Goal: Transaction & Acquisition: Purchase product/service

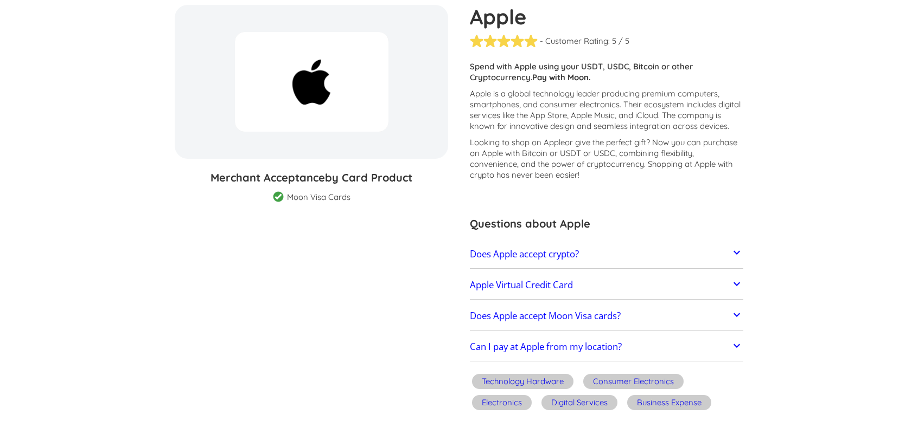
scroll to position [54, 0]
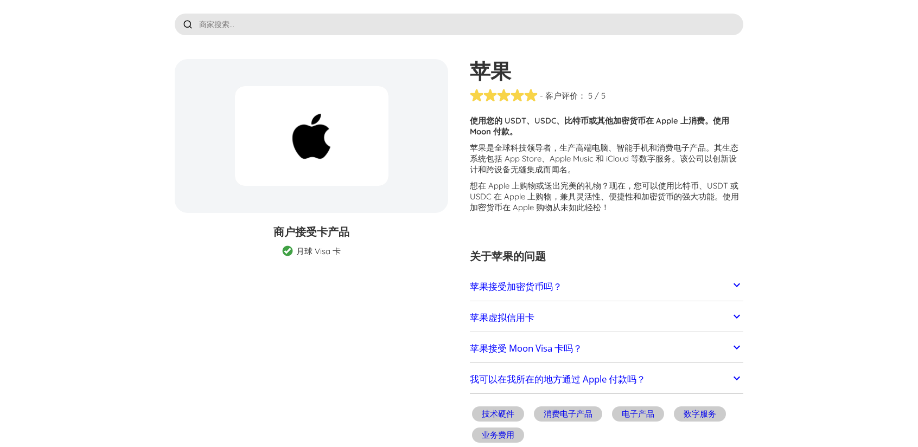
click at [738, 280] on icon at bounding box center [736, 285] width 13 height 13
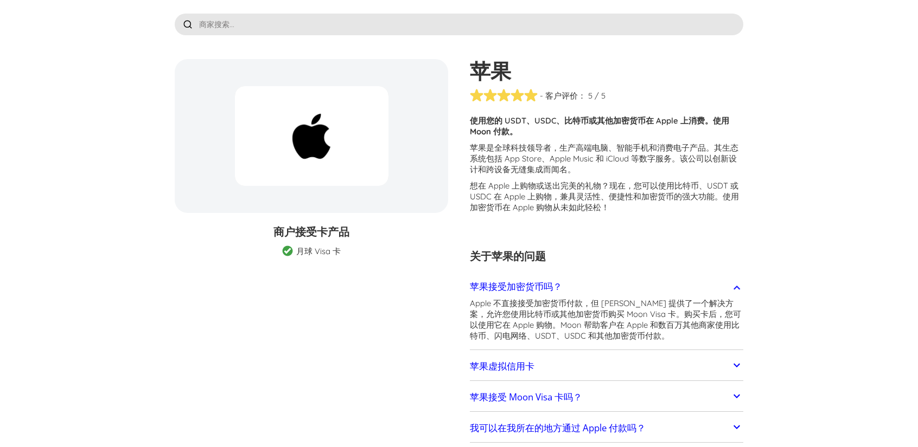
click at [738, 280] on div at bounding box center [736, 287] width 13 height 16
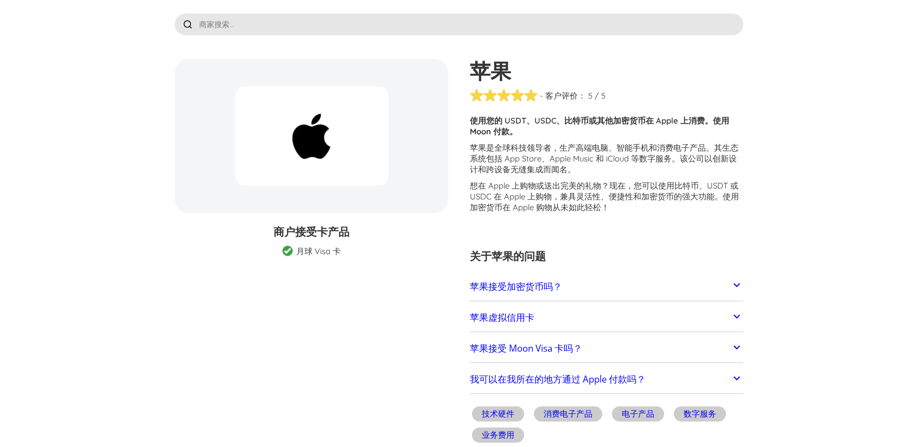
click at [738, 319] on icon at bounding box center [736, 316] width 13 height 13
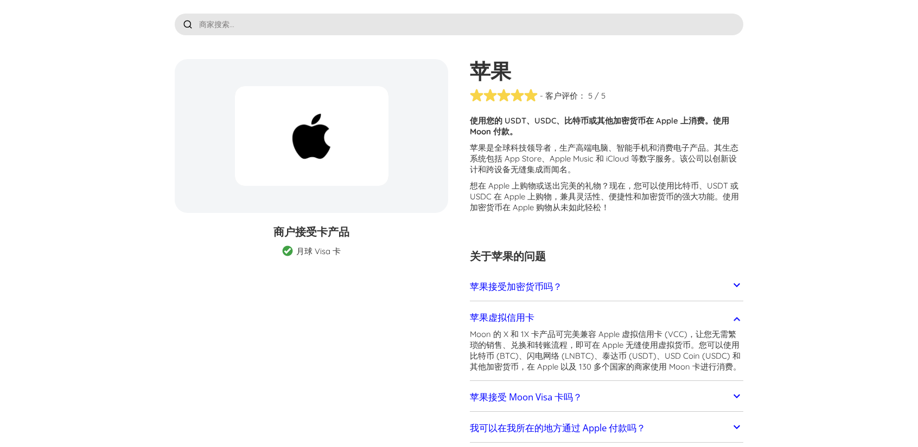
click at [738, 319] on icon at bounding box center [736, 319] width 7 height 4
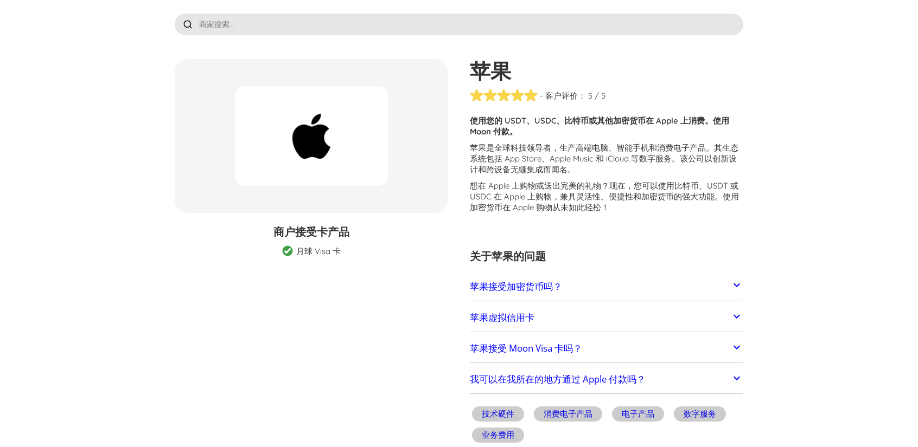
click at [732, 341] on icon at bounding box center [736, 347] width 13 height 13
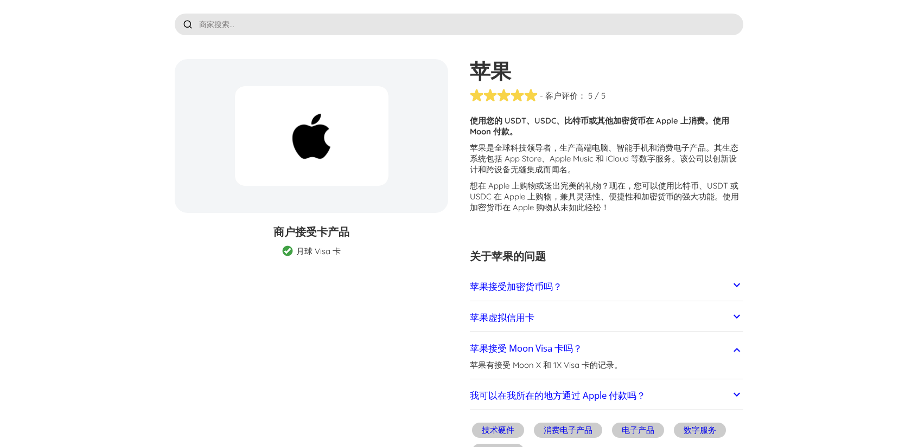
click at [732, 341] on div at bounding box center [736, 349] width 13 height 16
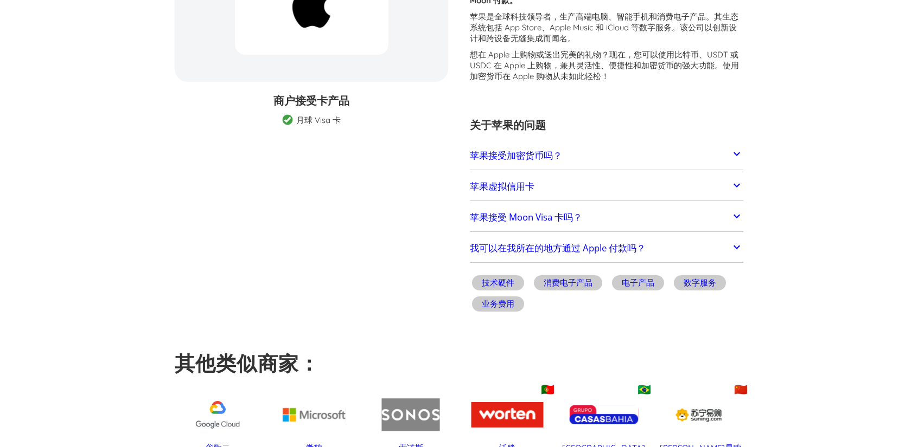
scroll to position [0, 0]
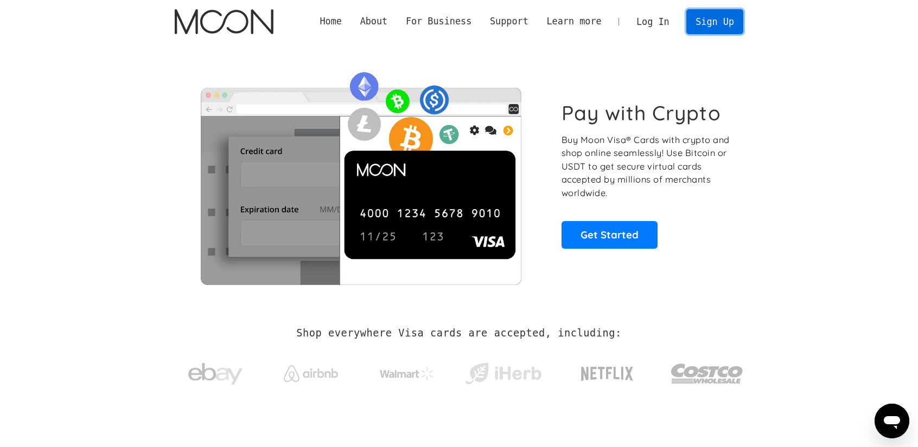
click at [711, 18] on link "Sign Up" at bounding box center [714, 21] width 56 height 24
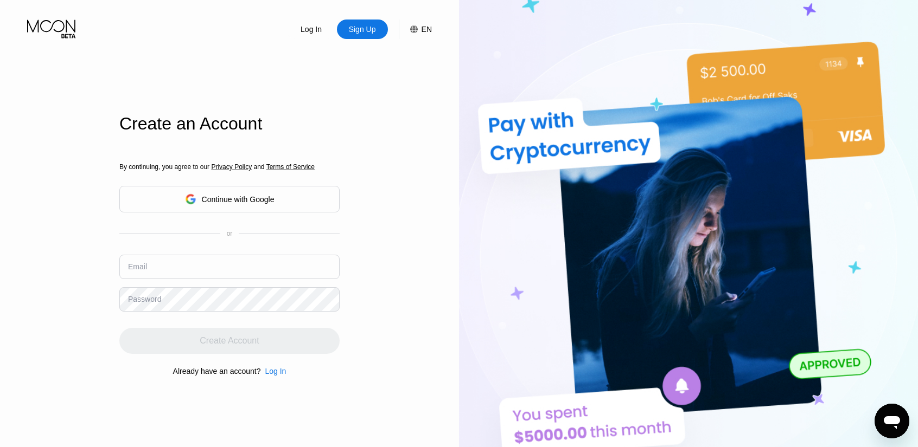
click at [426, 31] on div "EN" at bounding box center [426, 29] width 10 height 9
click at [394, 83] on div "English" at bounding box center [363, 83] width 103 height 22
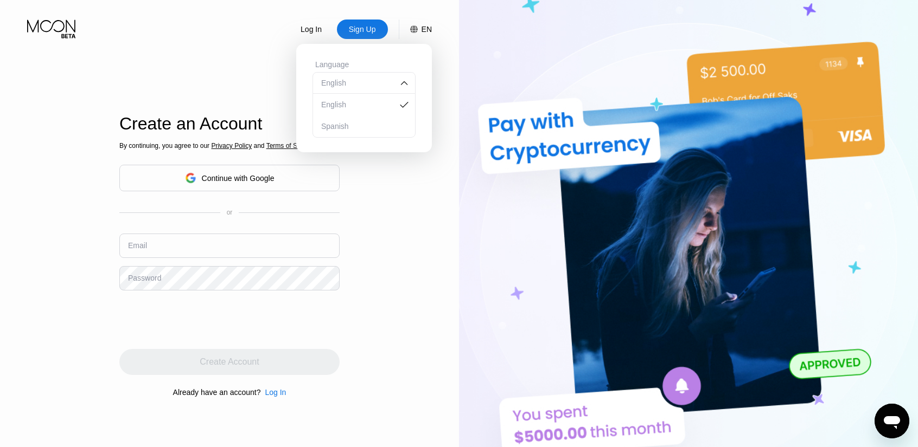
click at [394, 83] on div "English" at bounding box center [363, 83] width 103 height 22
click at [395, 193] on div "Log In Sign Up EN Language English Save Create an Account By continuing, you ag…" at bounding box center [229, 246] width 459 height 492
click at [358, 240] on div "Log In Sign Up EN Language English Save Create an Account By continuing, you ag…" at bounding box center [229, 246] width 459 height 492
click at [211, 245] on input "text" at bounding box center [229, 246] width 220 height 24
paste input "[EMAIL_ADDRESS][DOMAIN_NAME]"
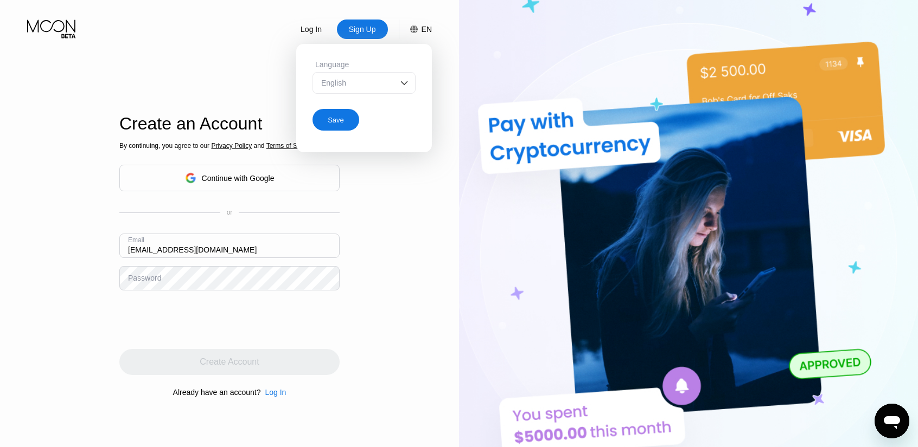
type input "[EMAIL_ADDRESS][DOMAIN_NAME]"
drag, startPoint x: 21, startPoint y: 190, endPoint x: 120, endPoint y: 222, distance: 104.6
click at [21, 190] on div "Log In Sign Up EN Language English Save Create an Account By continuing, you ag…" at bounding box center [229, 246] width 459 height 492
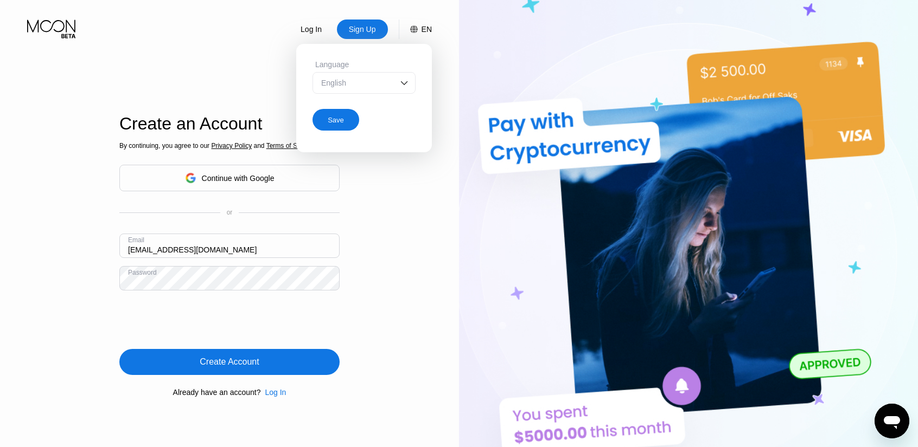
click at [281, 365] on div "Create Account" at bounding box center [229, 362] width 220 height 26
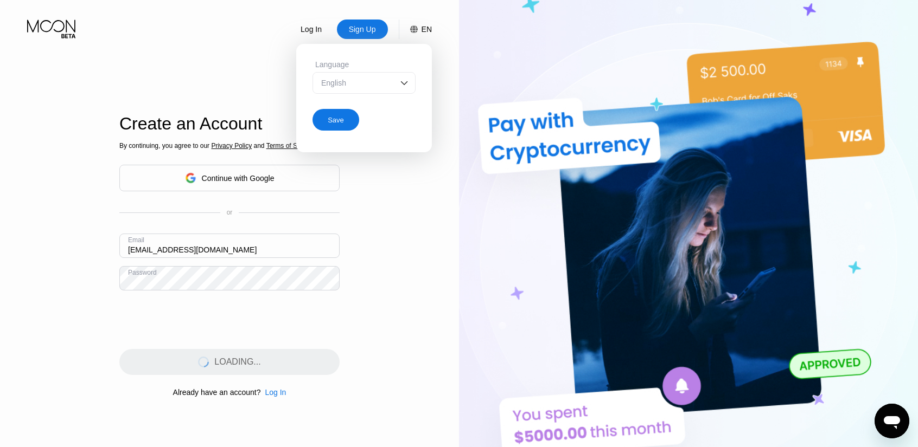
click at [42, 275] on div "Log In Sign Up EN Language English Save Create an Account By continuing, you ag…" at bounding box center [229, 246] width 459 height 492
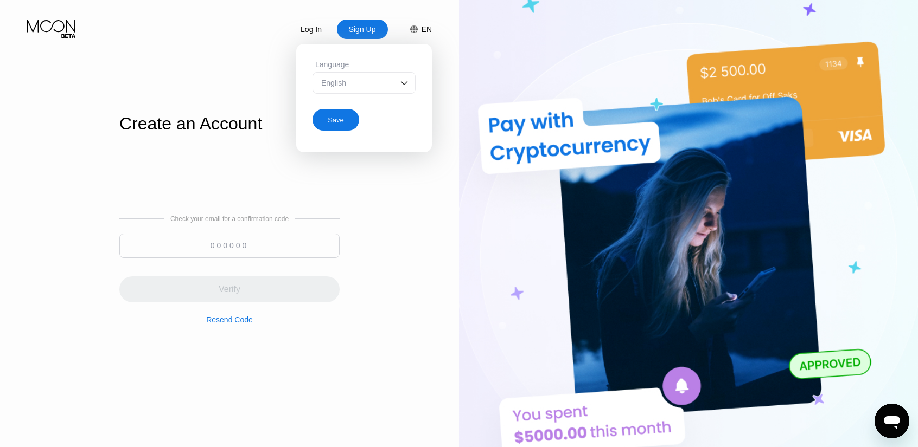
click at [419, 201] on div "Log In Sign Up EN Language English Save Create an Account Check your email for …" at bounding box center [229, 246] width 459 height 492
click at [125, 373] on div "Check your email for a confirmation code Verify Resend Code" at bounding box center [229, 269] width 220 height 261
click at [237, 250] on input at bounding box center [229, 246] width 220 height 24
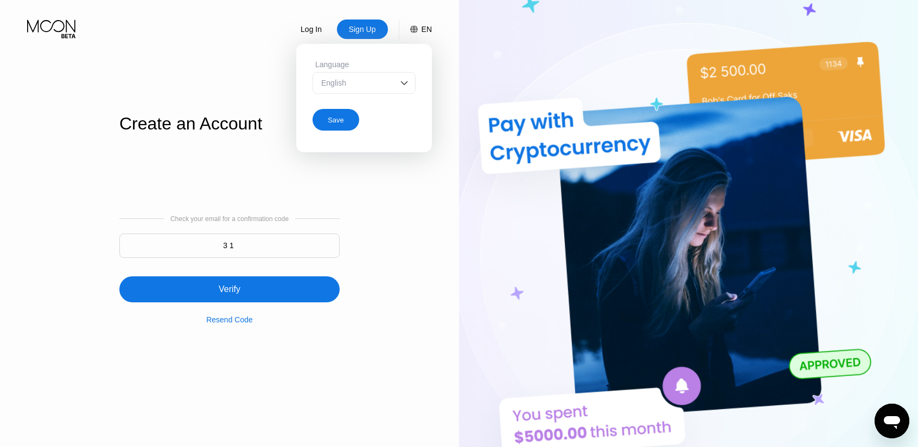
type input "3"
type input "931285"
click at [232, 290] on div "Verify" at bounding box center [230, 289] width 22 height 11
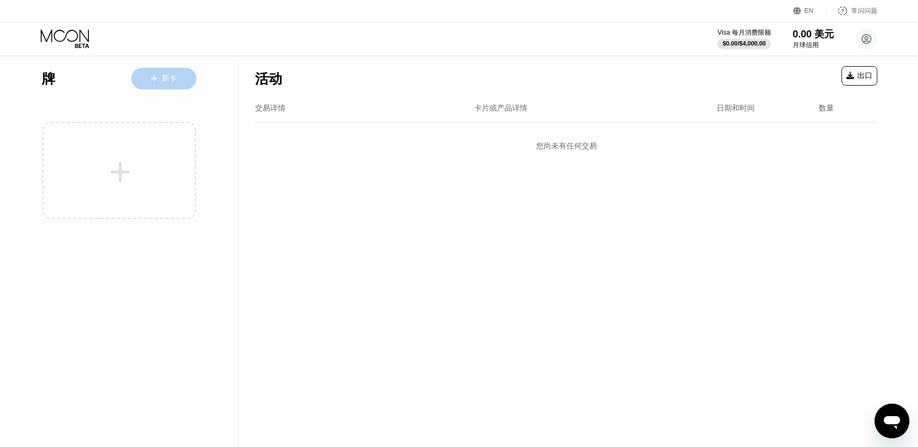
click at [166, 82] on font "新卡" at bounding box center [169, 78] width 15 height 9
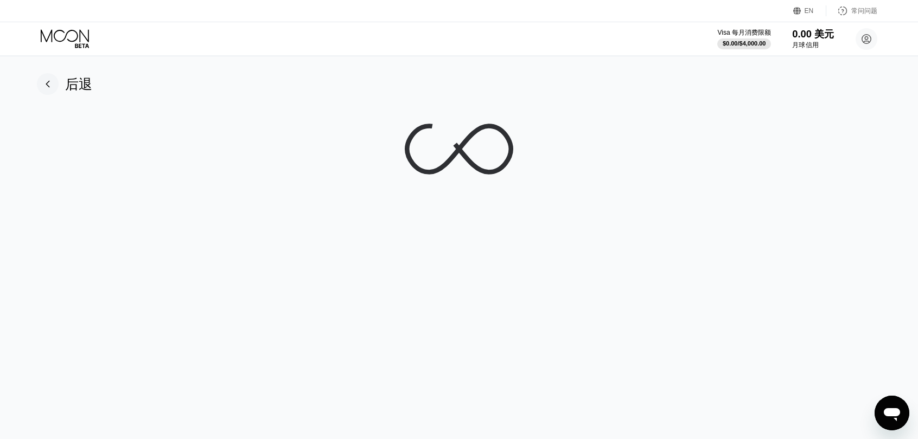
click at [819, 36] on font "0.00 美元" at bounding box center [813, 34] width 42 height 11
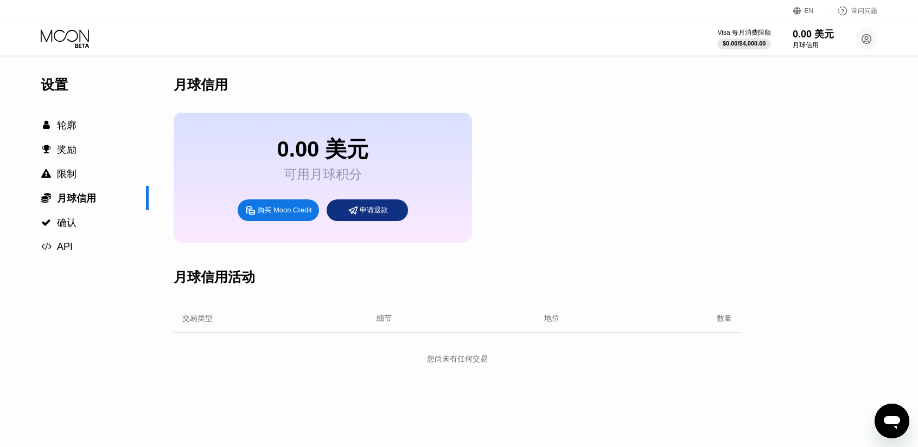
click at [374, 214] on font "申请退款" at bounding box center [374, 210] width 28 height 8
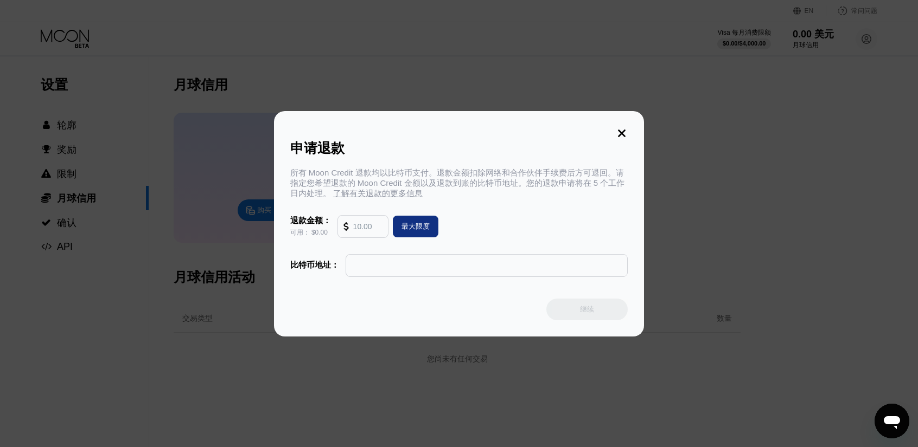
click at [472, 271] on input "text" at bounding box center [486, 266] width 271 height 22
click at [366, 231] on input "text" at bounding box center [367, 227] width 29 height 22
click at [618, 127] on icon at bounding box center [622, 133] width 12 height 12
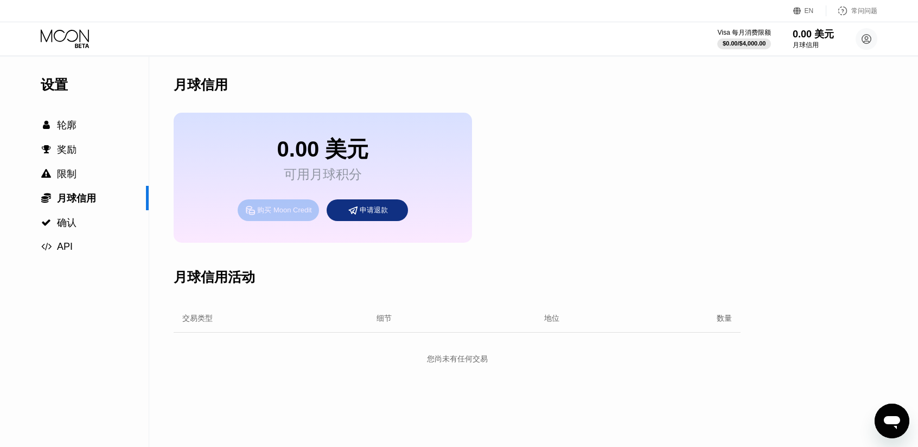
click at [276, 214] on font "购买 Moon Credit" at bounding box center [284, 210] width 54 height 8
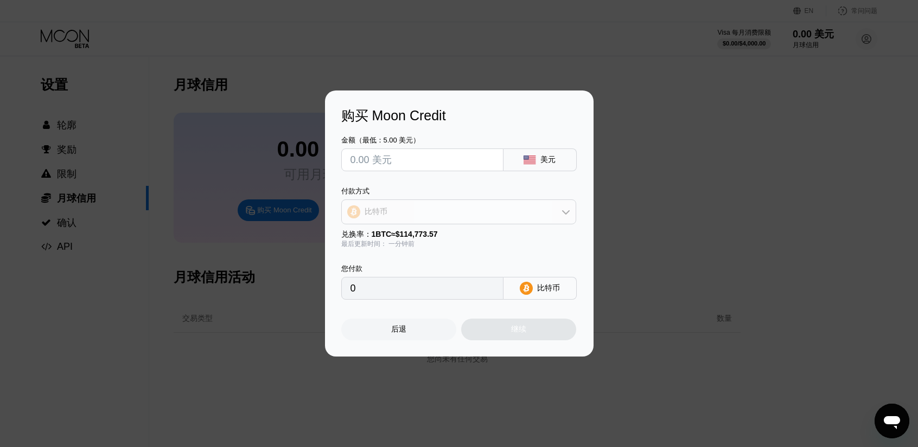
click at [455, 214] on div "比特币" at bounding box center [459, 212] width 234 height 22
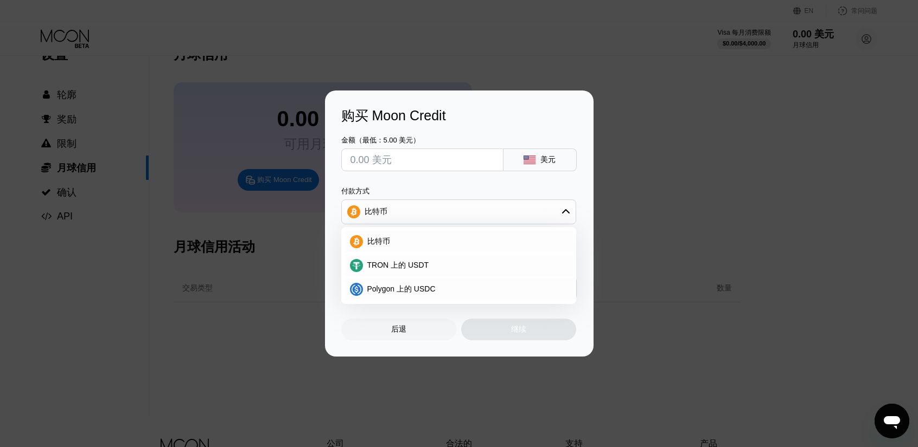
scroll to position [54, 0]
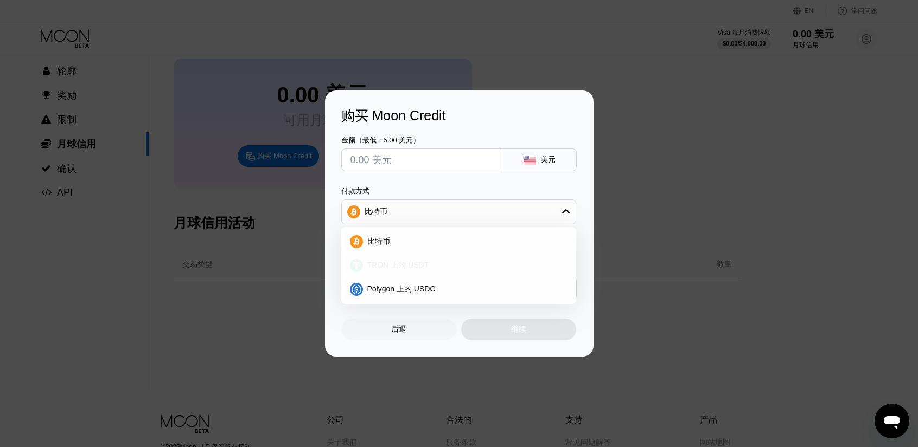
click at [436, 270] on div "TRON 上的 USDT" at bounding box center [465, 266] width 204 height 10
type input "0.00"
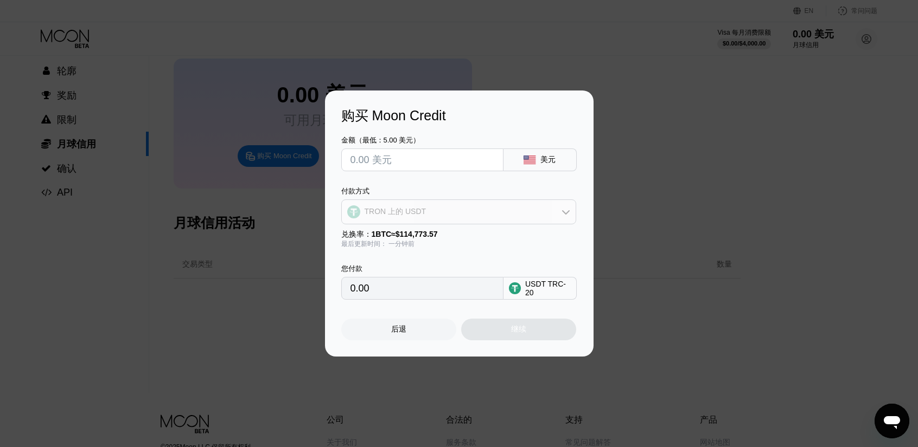
click at [444, 216] on div "TRON 上的 USDT" at bounding box center [459, 212] width 234 height 22
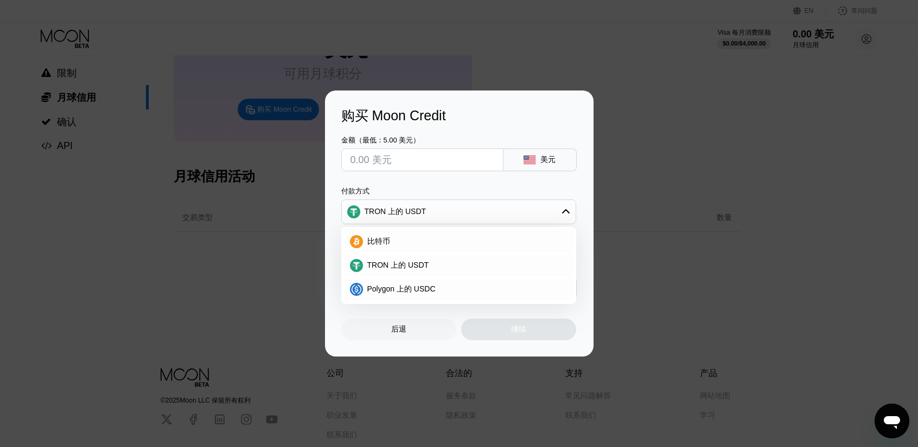
scroll to position [108, 0]
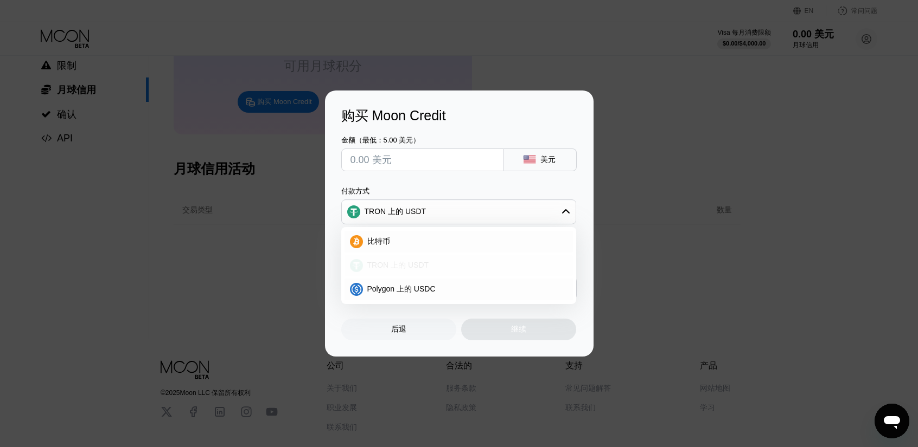
click at [419, 264] on font "TRON 上的 USDT" at bounding box center [398, 265] width 62 height 9
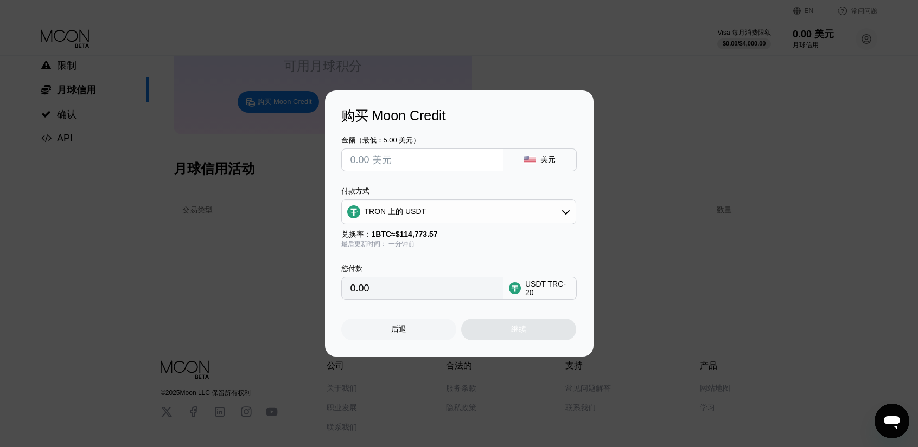
click at [419, 162] on input "text" at bounding box center [422, 160] width 144 height 22
click at [410, 289] on input "0.00" at bounding box center [422, 289] width 144 height 22
click at [400, 292] on input "0.00" at bounding box center [422, 289] width 144 height 22
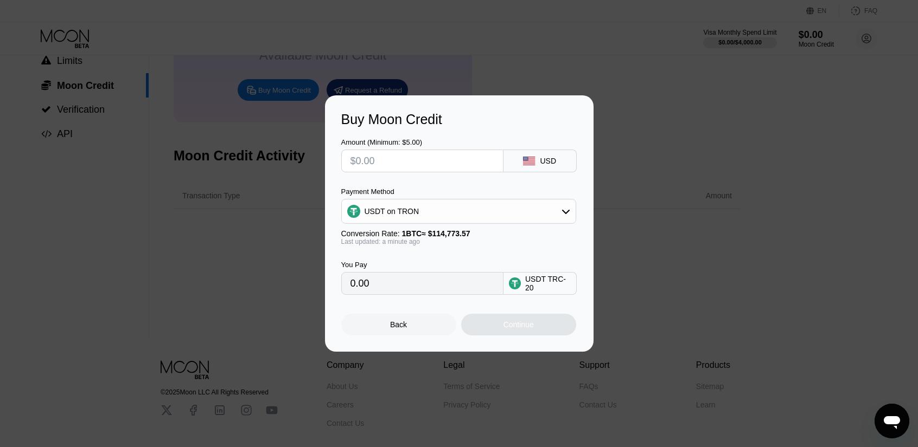
click at [419, 290] on input "0.00" at bounding box center [422, 284] width 144 height 22
click at [418, 290] on input "0.00" at bounding box center [422, 284] width 144 height 22
click at [416, 156] on input "text" at bounding box center [422, 161] width 144 height 22
type input "$1"
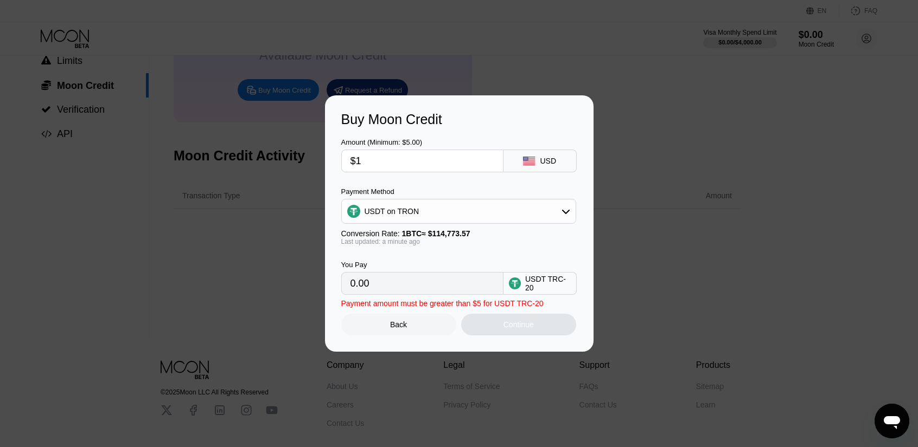
type input "1.01"
type input "$10"
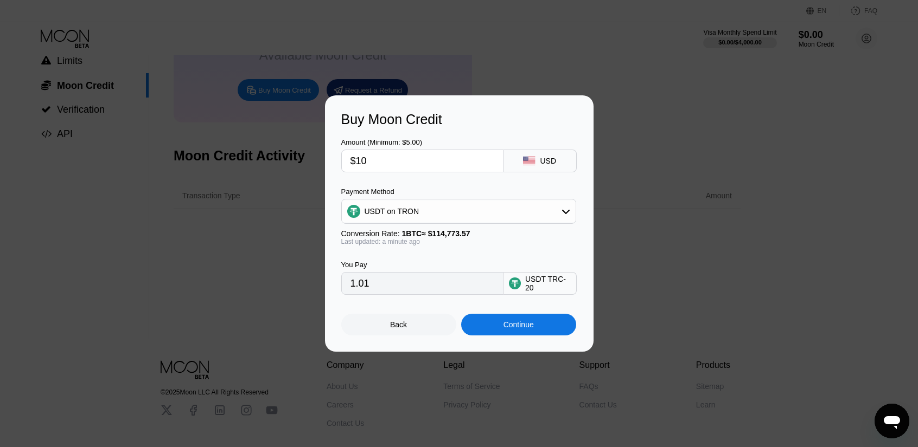
type input "10.10"
type input "$100"
type input "101.01"
type input "$1000"
type input "1010.10"
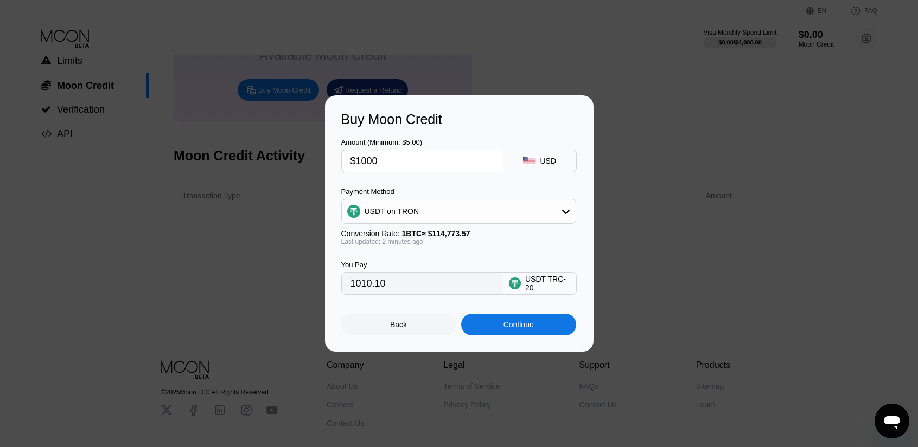
drag, startPoint x: 411, startPoint y: 158, endPoint x: 255, endPoint y: 152, distance: 155.8
click at [255, 152] on div "Buy Moon Credit Amount (Minimum: $5.00) $1000 USD Payment Method USDT on TRON C…" at bounding box center [459, 223] width 918 height 257
type input "0.00"
type input "$1"
type input "1.01"
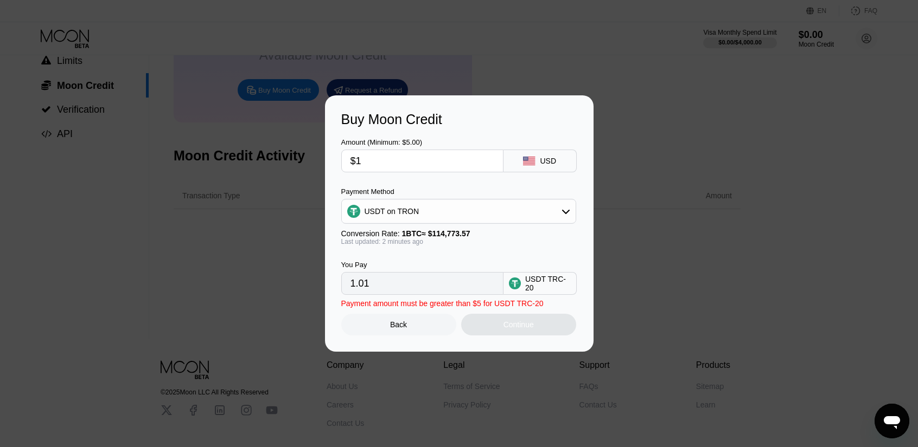
type input "$12"
type input "12.12"
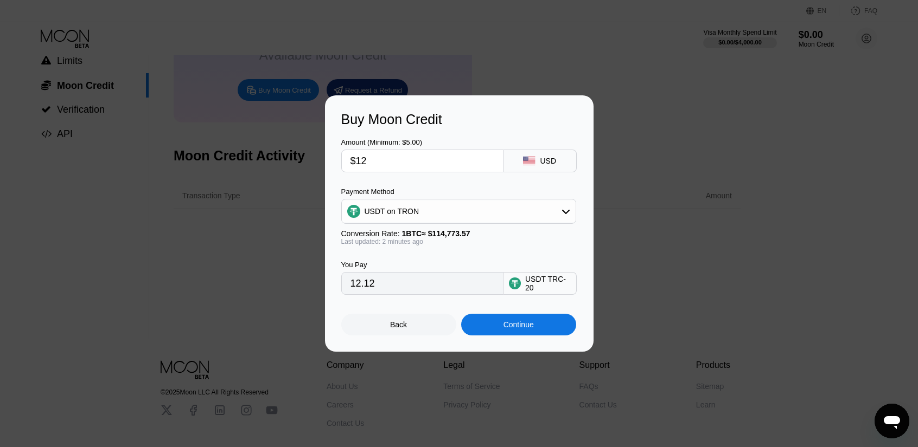
type input "$120"
type input "121.21"
type input "$1200"
type input "1212.12"
type input "$1200"
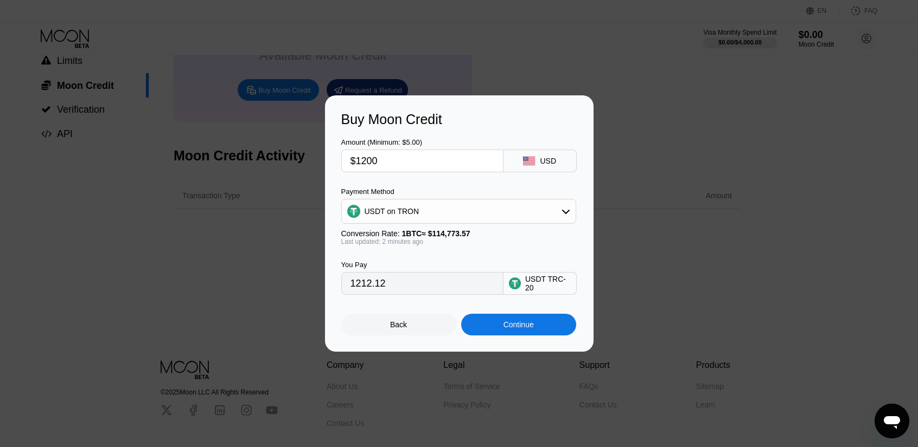
click at [702, 187] on div "Buy Moon Credit Amount (Minimum: $5.00) $1200 USD Payment Method USDT on TRON C…" at bounding box center [459, 223] width 918 height 257
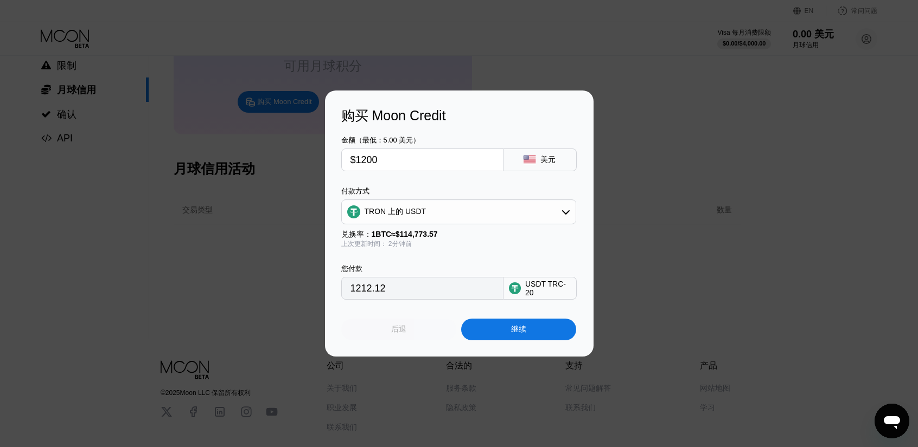
click at [396, 330] on font "后退" at bounding box center [398, 329] width 15 height 9
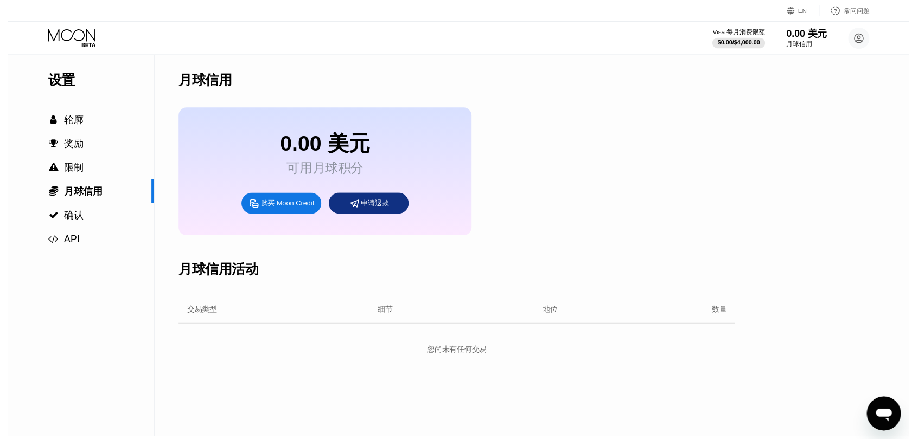
scroll to position [0, 0]
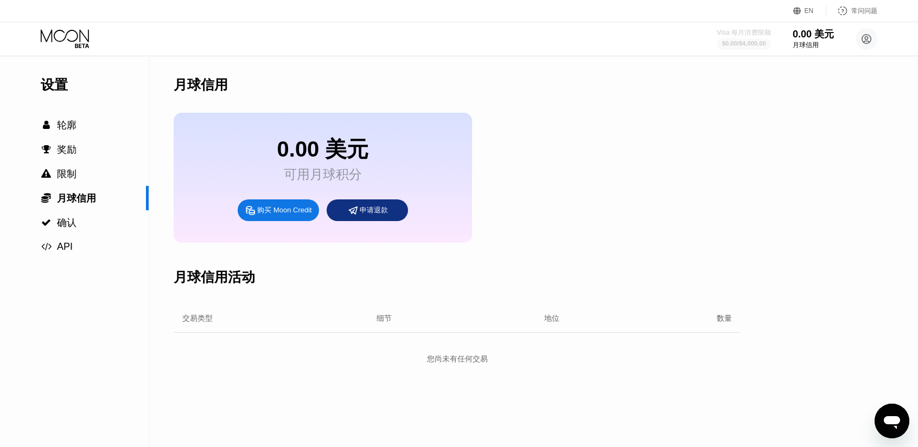
click at [737, 40] on font "$0.00" at bounding box center [729, 43] width 15 height 7
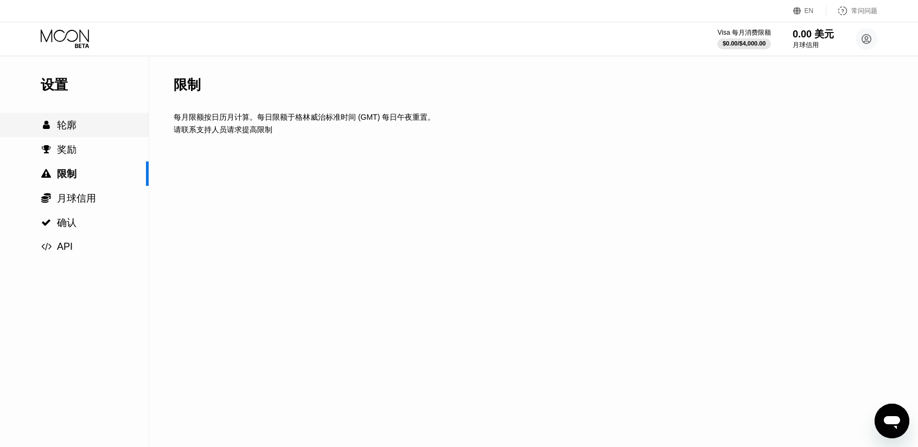
click at [78, 130] on div " 轮廓" at bounding box center [74, 125] width 149 height 13
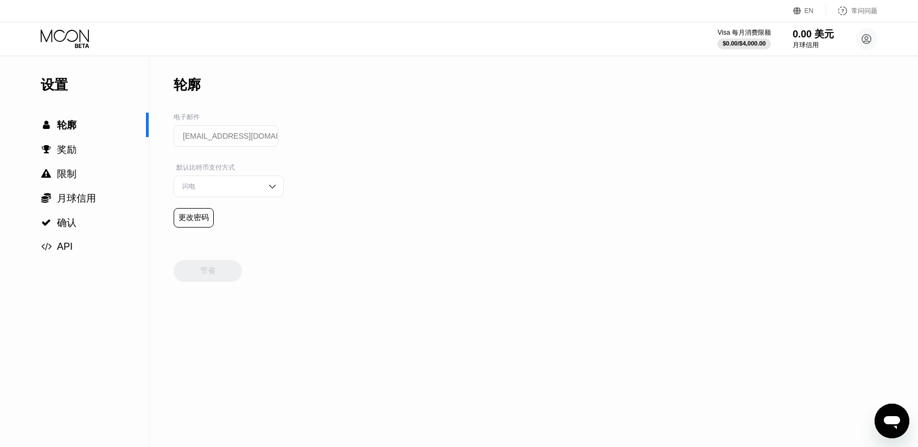
click at [66, 39] on icon at bounding box center [66, 38] width 50 height 19
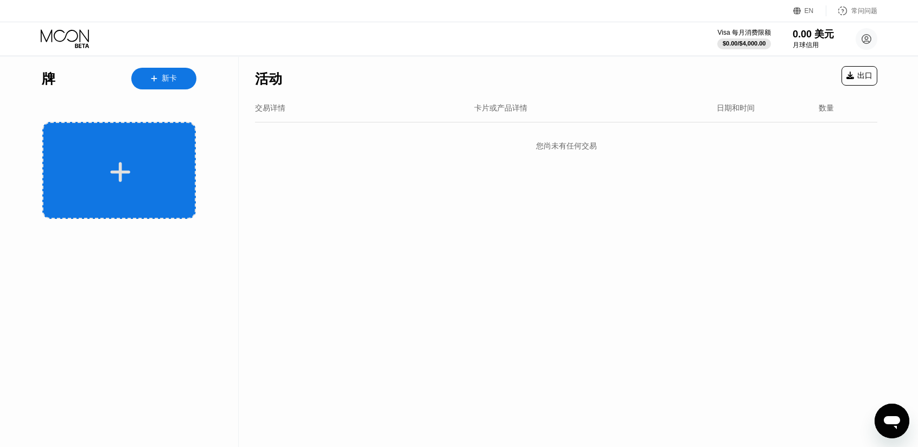
click at [131, 159] on div at bounding box center [118, 170] width 153 height 97
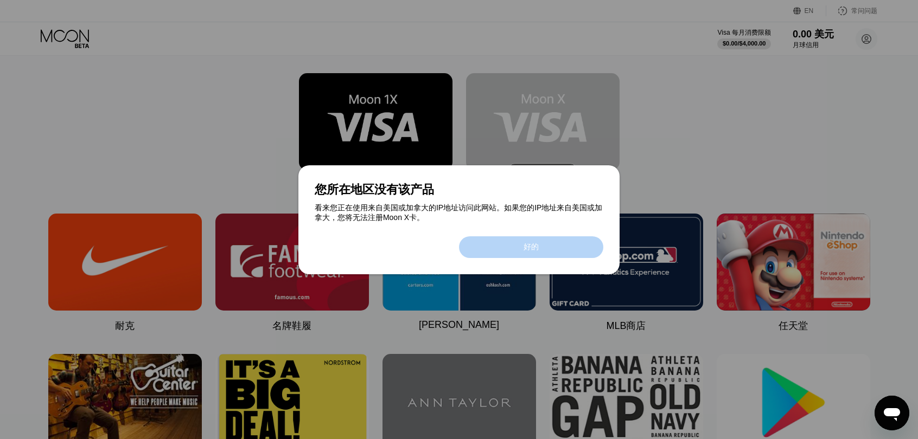
click at [541, 252] on div "好的" at bounding box center [531, 247] width 144 height 22
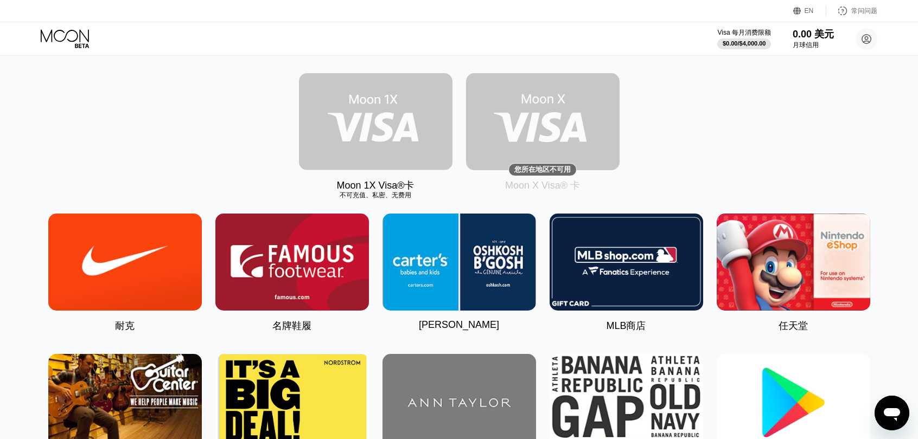
click at [375, 134] on img at bounding box center [375, 121] width 153 height 97
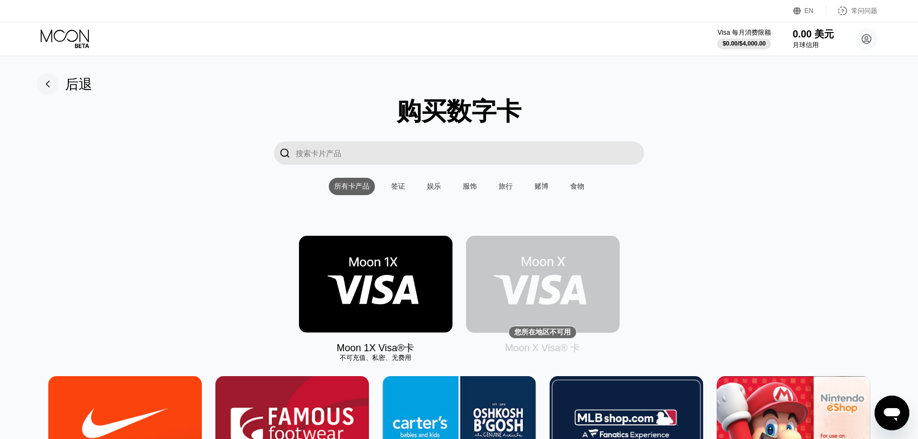
click at [541, 293] on img at bounding box center [542, 284] width 153 height 97
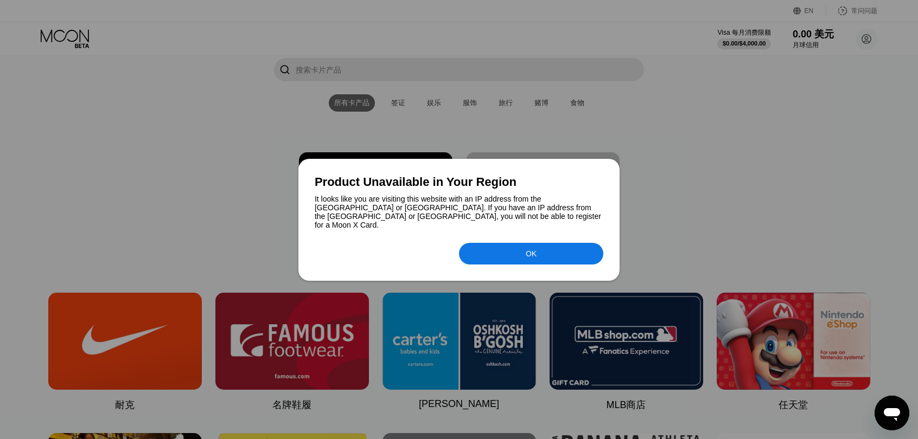
scroll to position [163, 0]
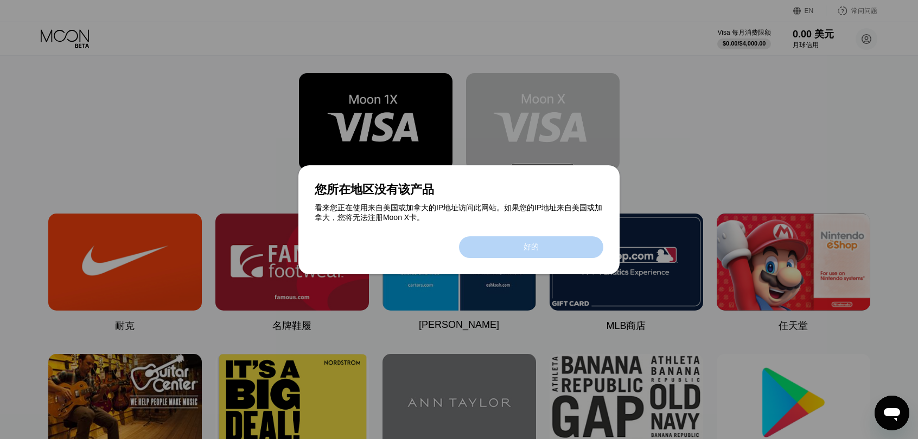
click at [543, 251] on div "好的" at bounding box center [531, 247] width 144 height 22
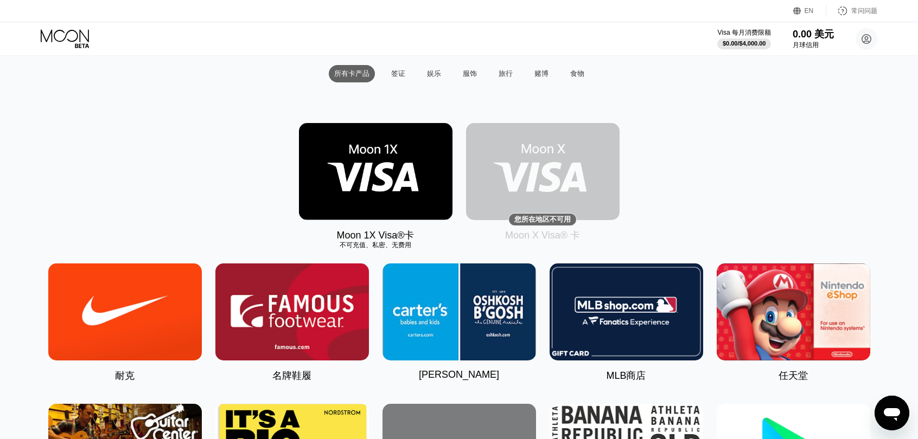
scroll to position [108, 0]
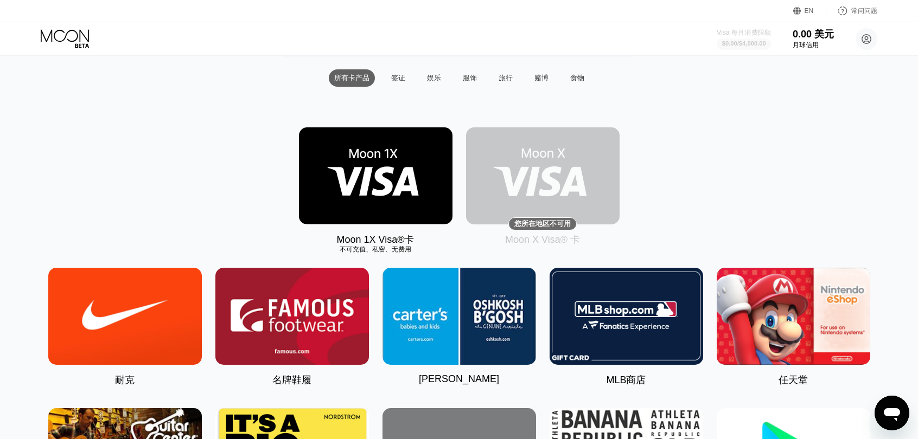
click at [737, 40] on font "$0.00" at bounding box center [729, 43] width 15 height 7
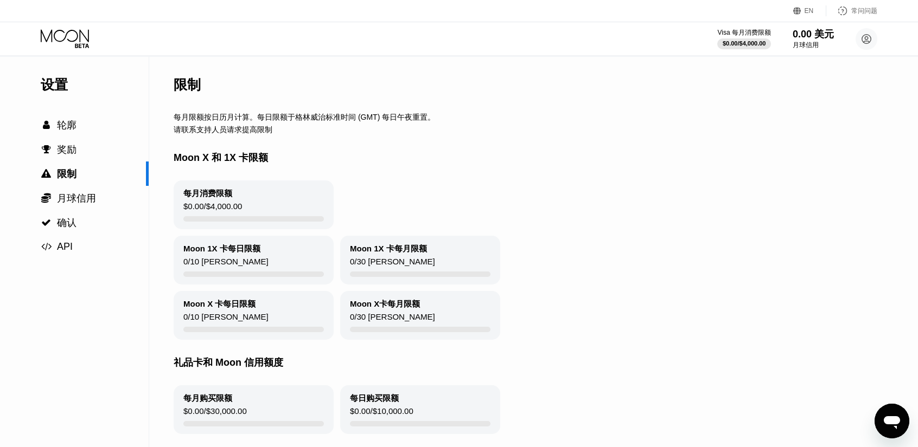
click at [57, 25] on div "Visa 每月消费限额 $0.00 / $4,000.00 0.00 美元 月球信用 [EMAIL_ADDRESS][DOMAIN_NAME]  家 设置 …" at bounding box center [459, 38] width 918 height 33
click at [67, 39] on icon at bounding box center [66, 38] width 50 height 19
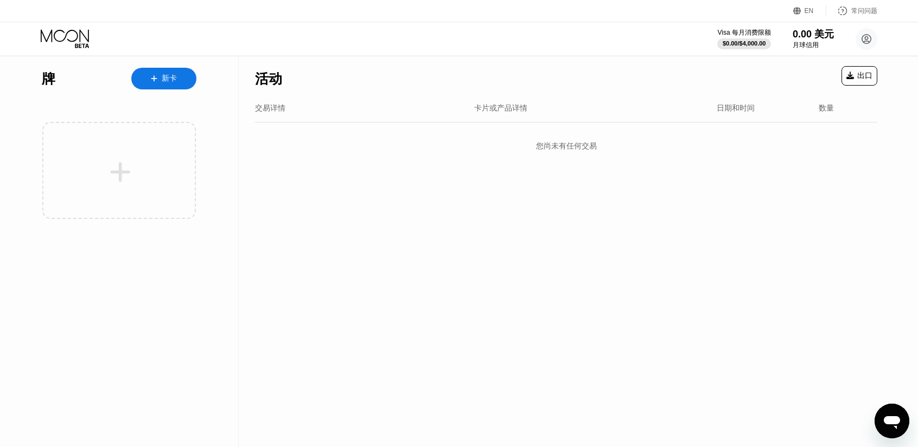
click at [168, 79] on font "新卡" at bounding box center [169, 78] width 15 height 9
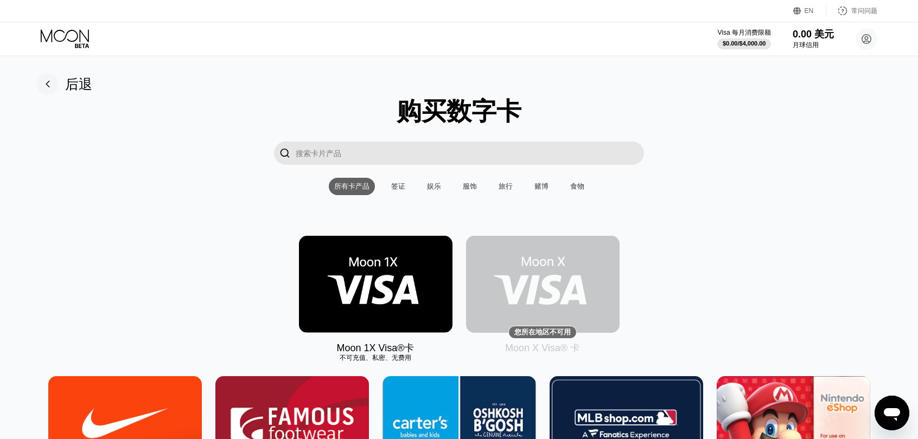
click at [392, 190] on font "签证" at bounding box center [398, 186] width 14 height 8
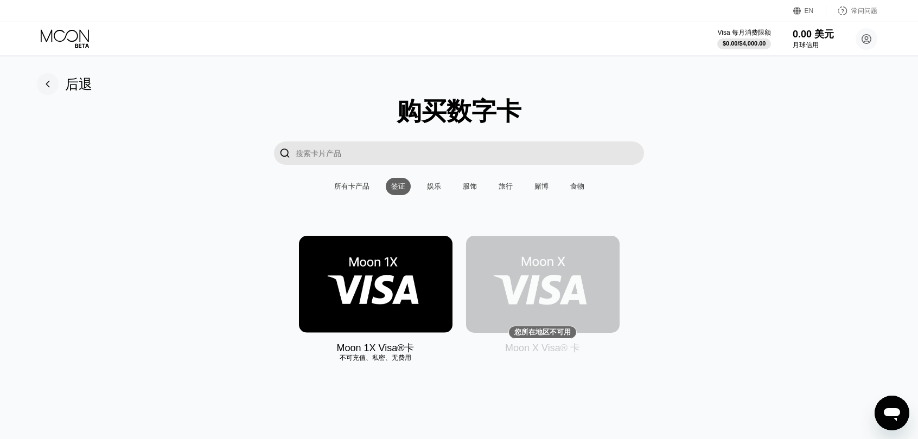
click at [435, 185] on font "娱乐" at bounding box center [434, 186] width 14 height 8
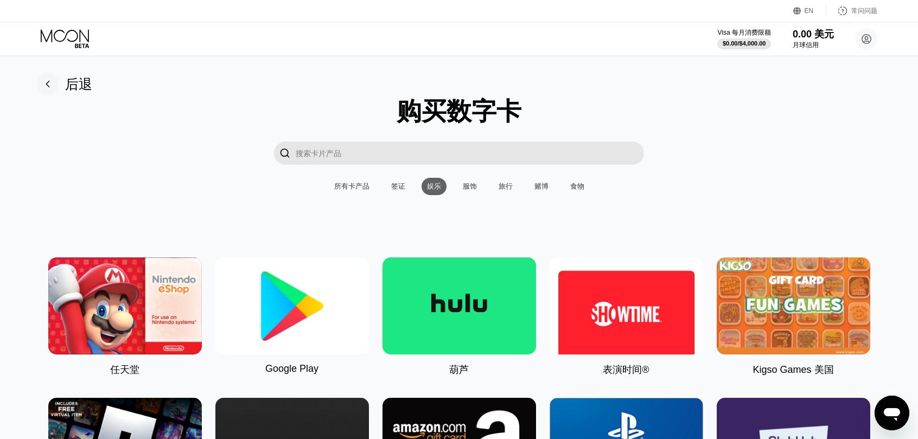
click at [320, 300] on img at bounding box center [291, 306] width 153 height 97
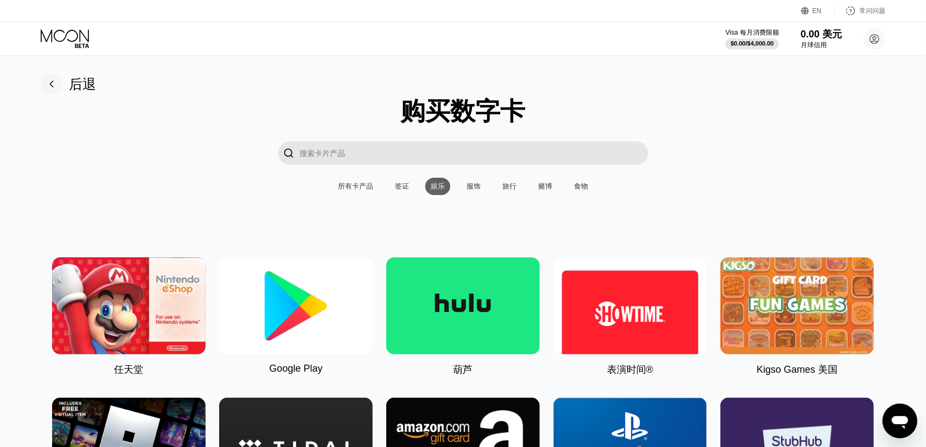
type input "0"
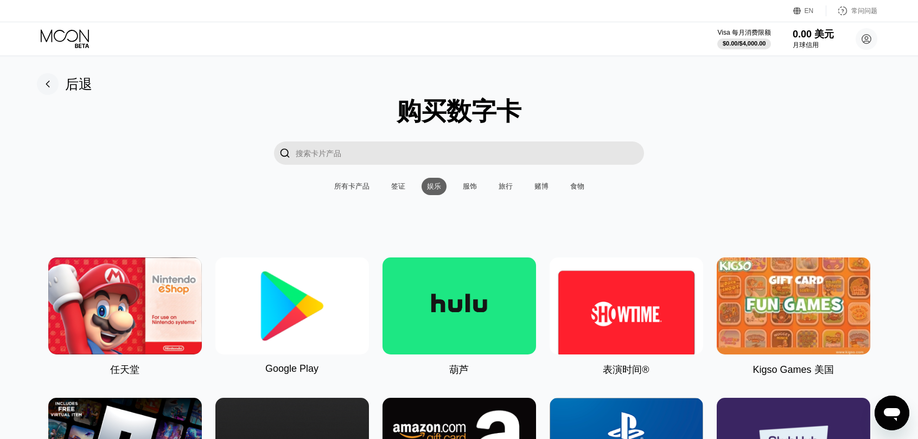
click at [346, 190] on font "所有卡产品" at bounding box center [351, 186] width 35 height 8
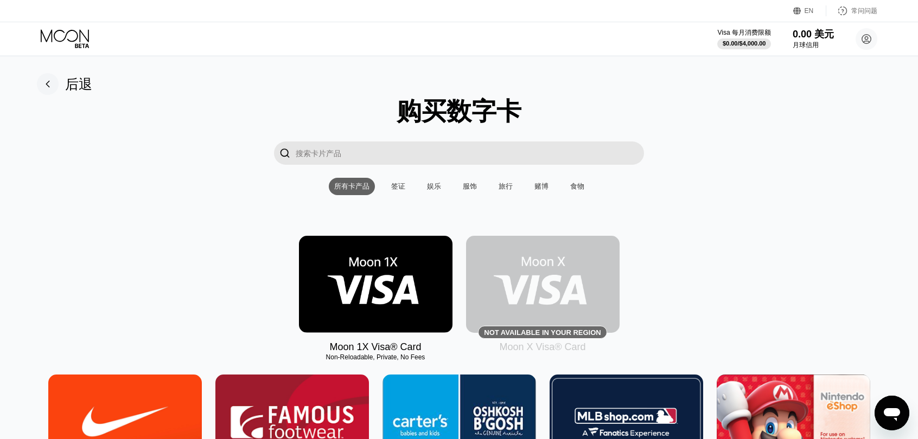
click at [356, 156] on input "搜索卡片产品" at bounding box center [470, 153] width 348 height 23
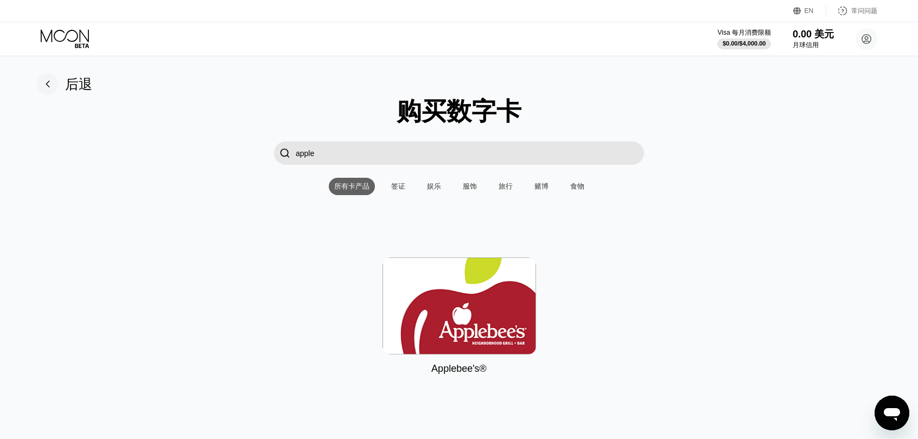
type input "apple"
click at [456, 321] on img at bounding box center [458, 306] width 153 height 97
type input "0"
drag, startPoint x: 343, startPoint y: 156, endPoint x: 154, endPoint y: 148, distance: 189.4
click at [154, 148] on div " apple" at bounding box center [458, 153] width 893 height 23
